Goal: Transaction & Acquisition: Purchase product/service

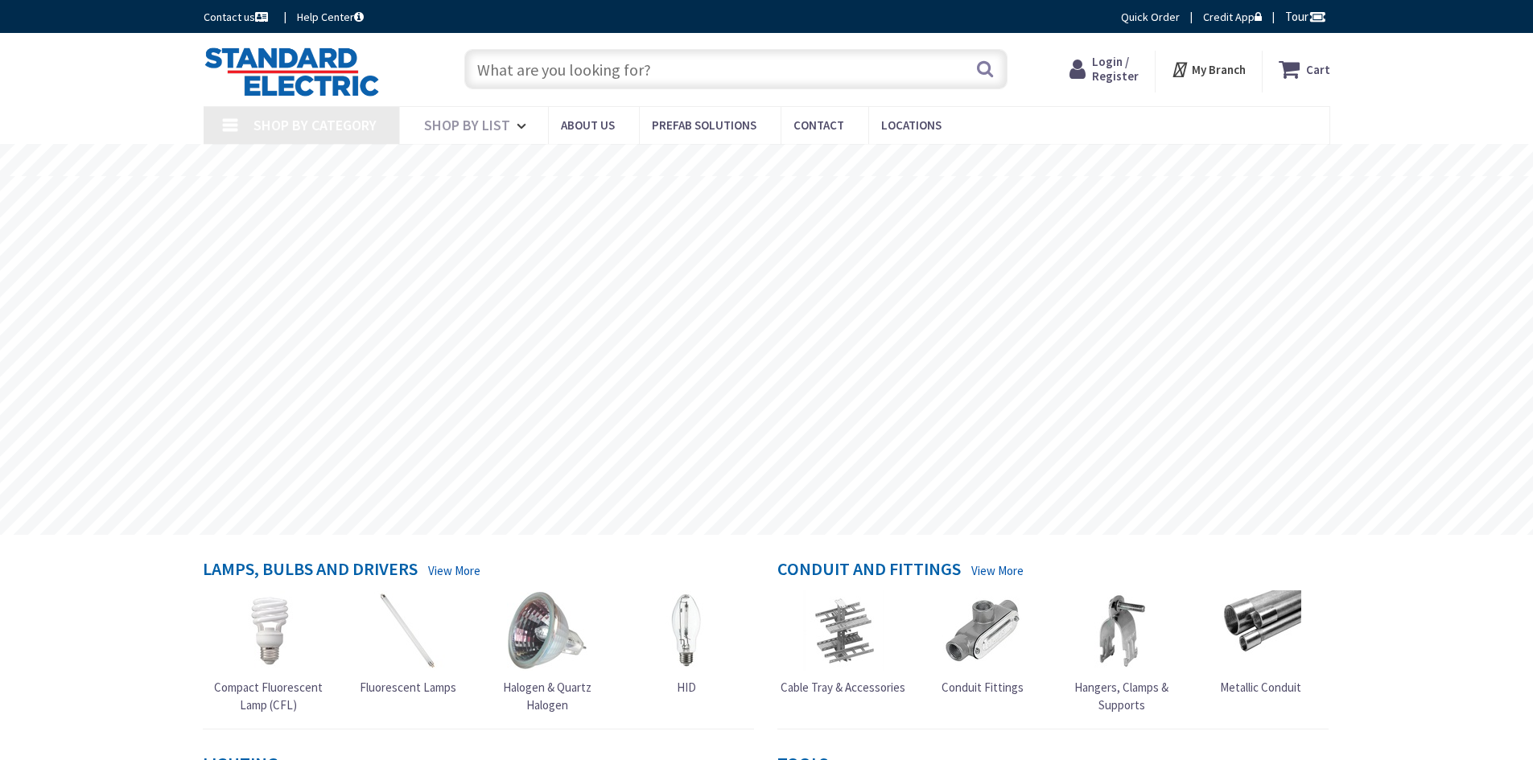
type input "[DEMOGRAPHIC_DATA][GEOGRAPHIC_DATA], [GEOGRAPHIC_DATA]"
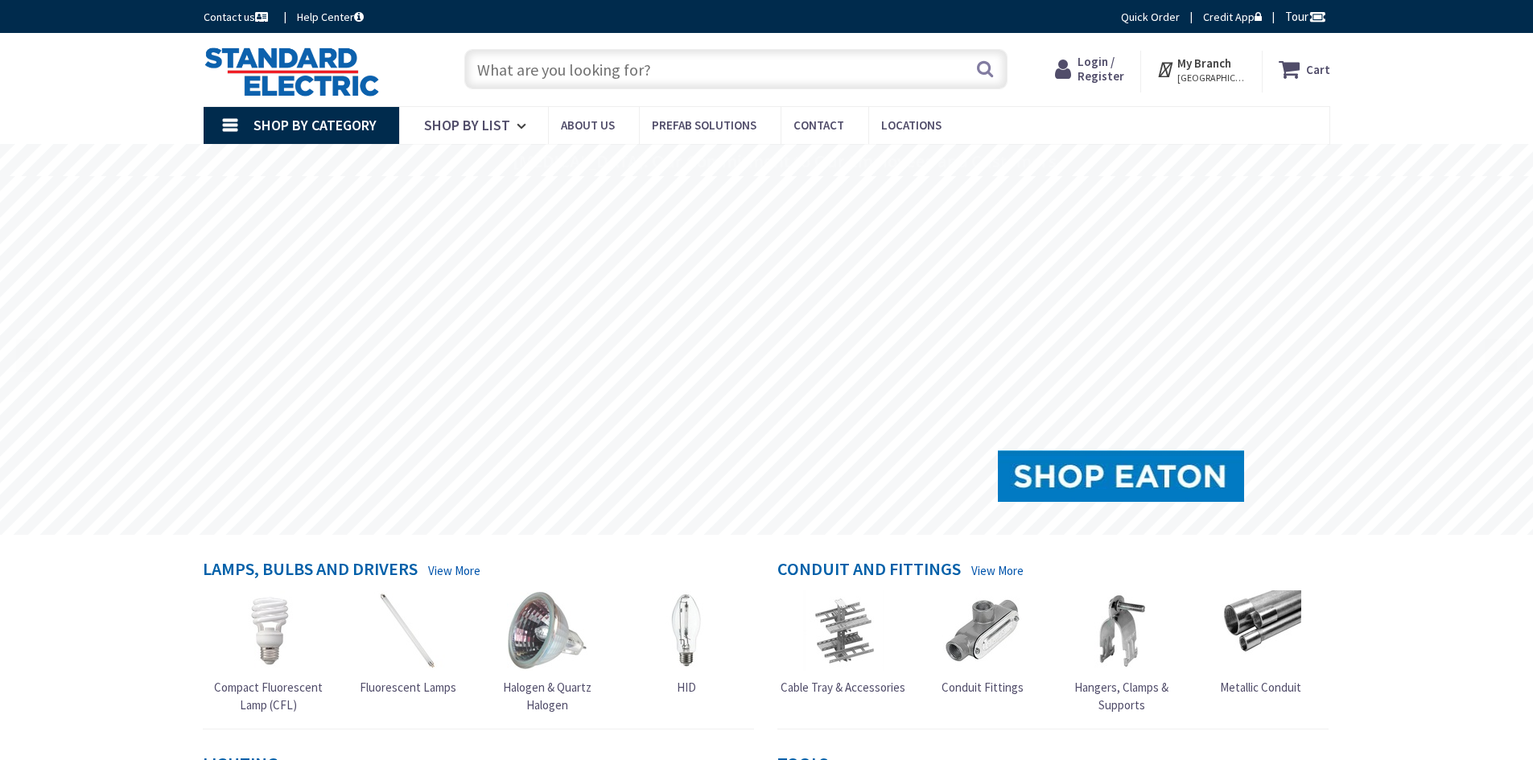
click at [523, 69] on input "text" at bounding box center [735, 69] width 543 height 40
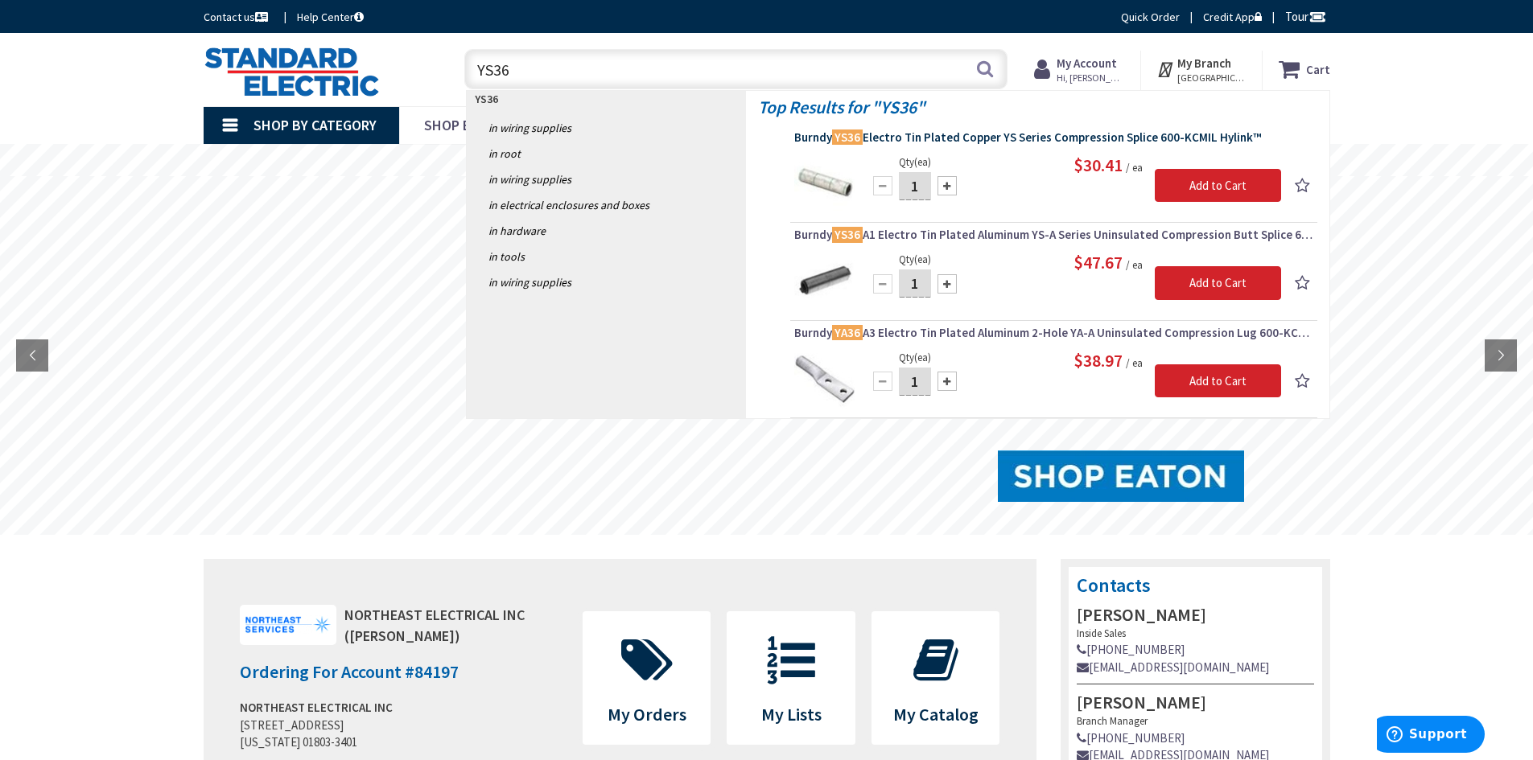
type input "YS36"
click at [923, 137] on span "Burndy YS36 Electro Tin Plated Copper YS Series Compression Splice 600-KCMIL Hy…" at bounding box center [1053, 138] width 519 height 16
